Goal: Transaction & Acquisition: Purchase product/service

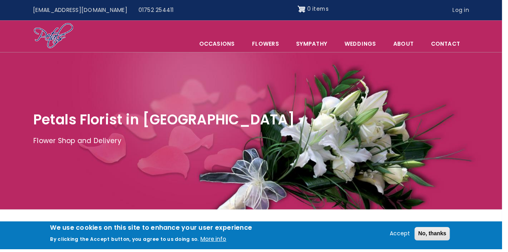
click at [246, 39] on span "Occasions" at bounding box center [219, 44] width 53 height 17
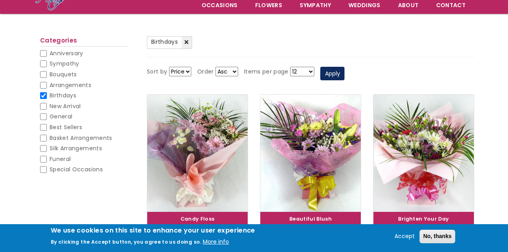
scroll to position [71, 0]
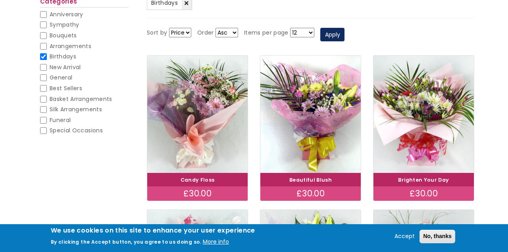
click at [454, 148] on img at bounding box center [424, 114] width 100 height 117
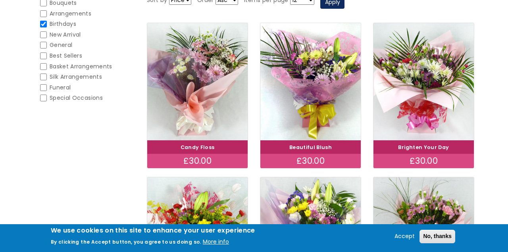
scroll to position [147, 0]
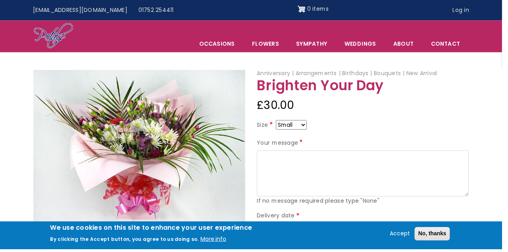
click at [302, 124] on select "Small Medium Large" at bounding box center [294, 126] width 31 height 10
select select "10"
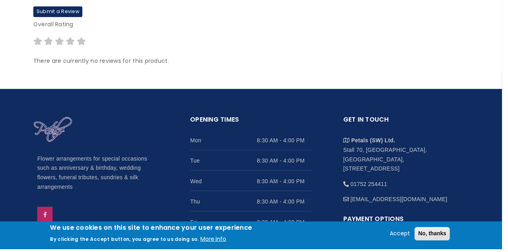
scroll to position [364, 0]
